Goal: Task Accomplishment & Management: Use online tool/utility

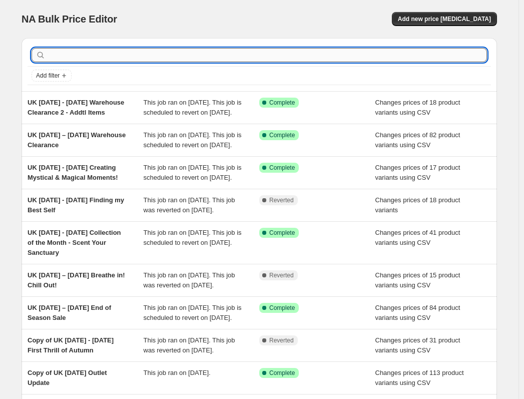
click at [149, 58] on input "text" at bounding box center [267, 55] width 439 height 14
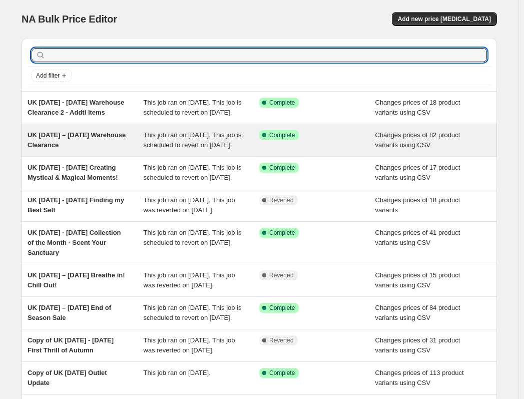
click at [83, 141] on span "UK [DATE] – [DATE] Warehouse Clearance" at bounding box center [77, 140] width 98 height 18
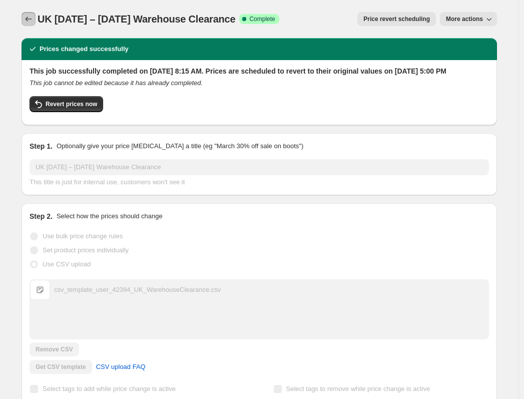
click at [27, 18] on icon "Price change jobs" at bounding box center [29, 19] width 10 height 10
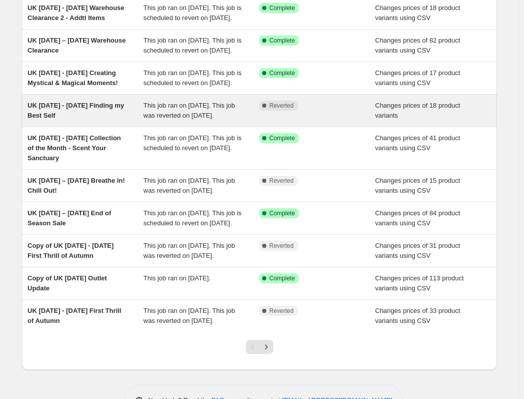
scroll to position [100, 0]
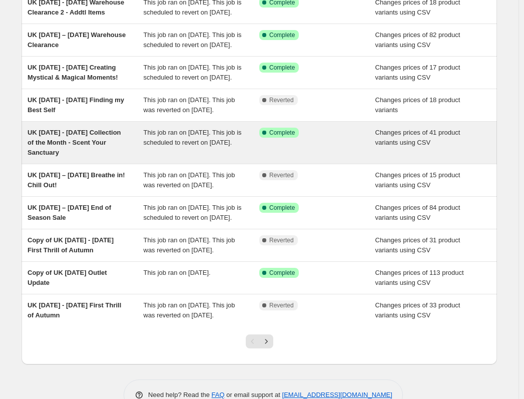
click at [110, 158] on div "UK [DATE] - [DATE] Collection of the Month - Scent Your Sanctuary" at bounding box center [86, 143] width 116 height 30
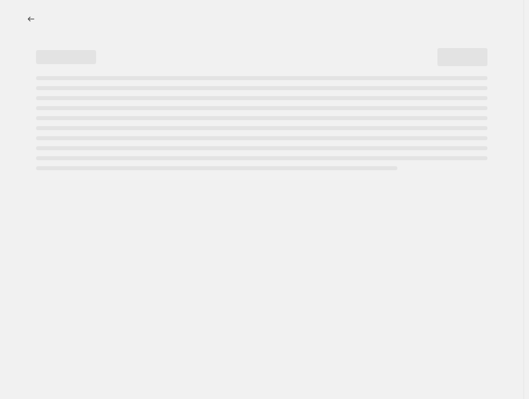
click at [110, 185] on div at bounding box center [261, 199] width 523 height 399
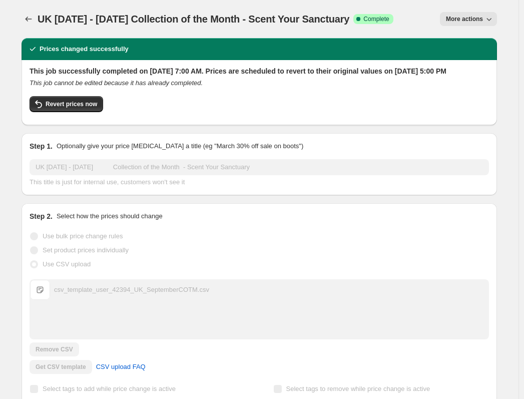
click at [466, 21] on span "More actions" at bounding box center [464, 19] width 37 height 8
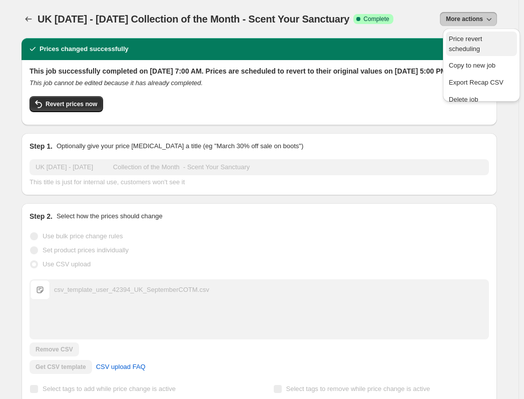
click at [456, 40] on span "Price revert scheduling" at bounding box center [465, 44] width 33 height 18
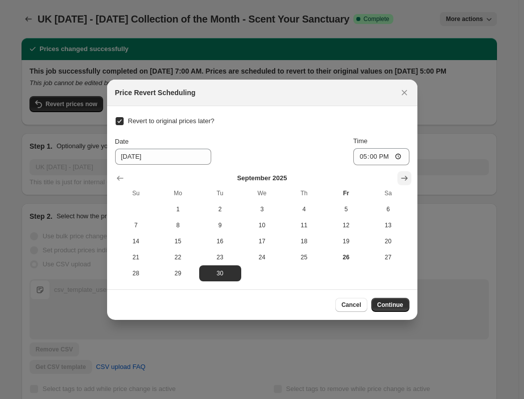
click at [403, 179] on icon "Show next month, October 2025" at bounding box center [404, 178] width 10 height 10
click at [178, 242] on span "13" at bounding box center [178, 241] width 34 height 8
type input "10/13/2025"
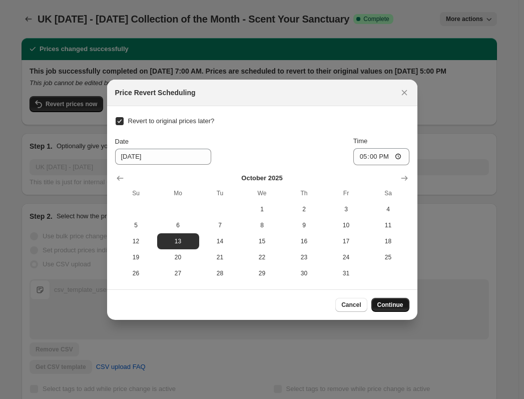
click at [398, 304] on span "Continue" at bounding box center [390, 305] width 26 height 8
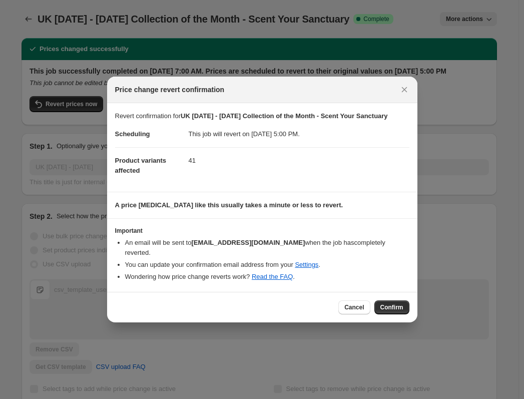
click at [15, 111] on div at bounding box center [262, 199] width 524 height 399
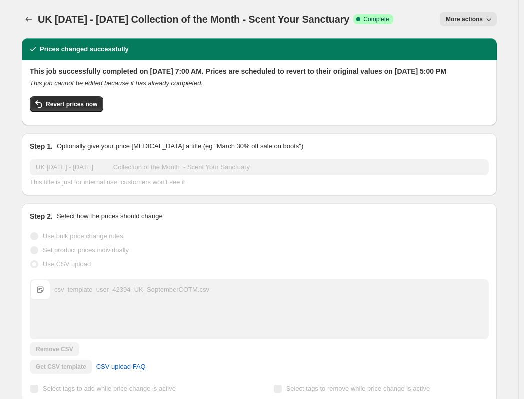
click at [469, 17] on span "More actions" at bounding box center [464, 19] width 37 height 8
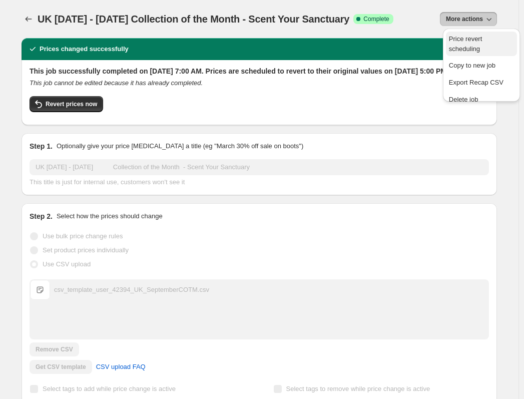
click at [468, 39] on span "Price revert scheduling" at bounding box center [465, 44] width 33 height 18
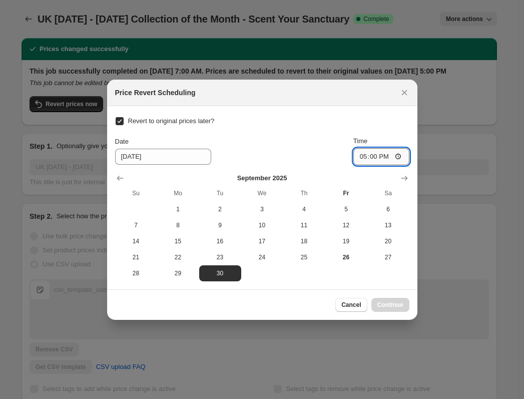
click at [363, 155] on input "17:00" at bounding box center [381, 156] width 56 height 17
type input "08:00"
click at [409, 177] on button "Show next month, October 2025" at bounding box center [404, 178] width 14 height 14
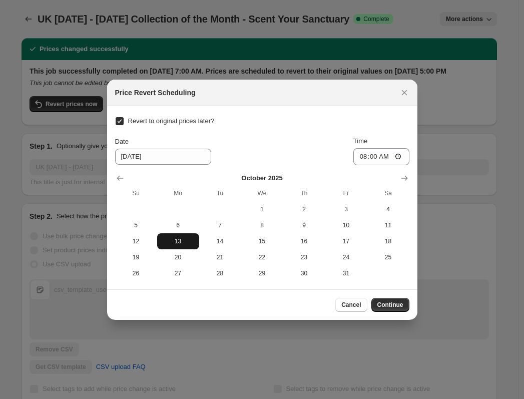
click at [181, 238] on span "13" at bounding box center [178, 241] width 34 height 8
type input "10/13/2025"
click at [391, 302] on span "Continue" at bounding box center [390, 305] width 26 height 8
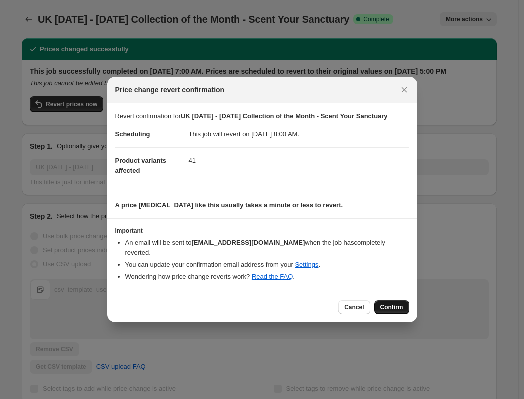
click at [391, 304] on span "Confirm" at bounding box center [391, 307] width 23 height 8
